Goal: Navigation & Orientation: Go to known website

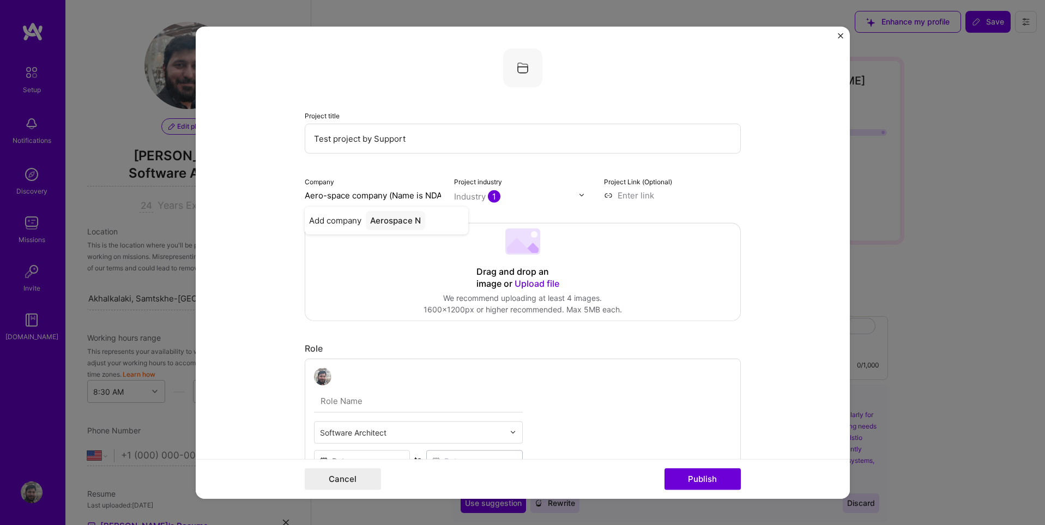
select select "US"
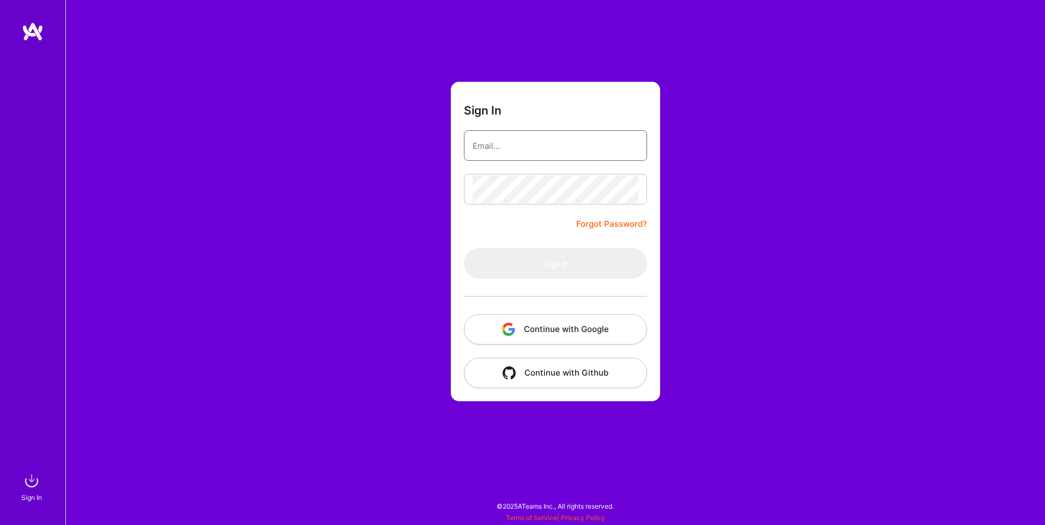
type input "sarahjanemills@gmail.com"
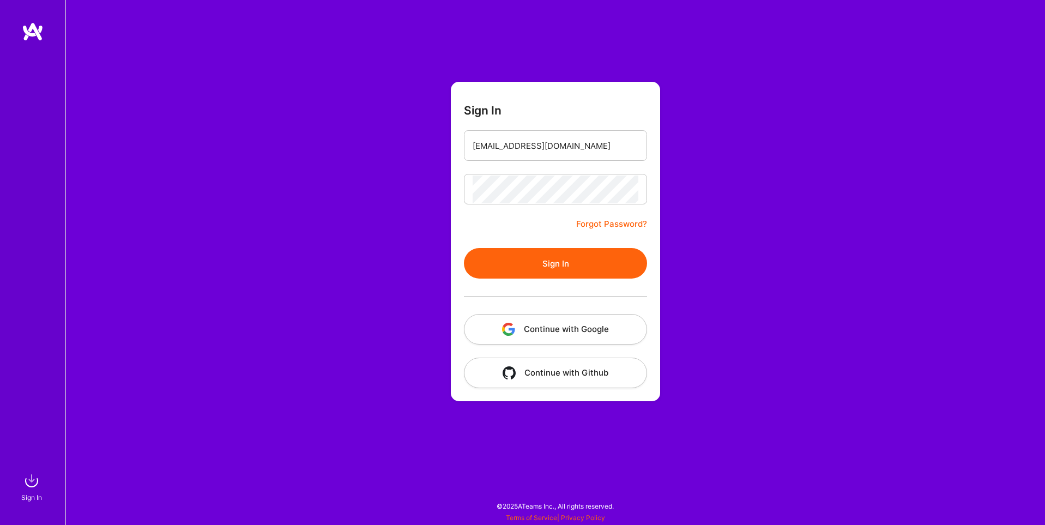
click at [534, 316] on button "Continue with Google" at bounding box center [555, 329] width 183 height 31
